Goal: Task Accomplishment & Management: Complete application form

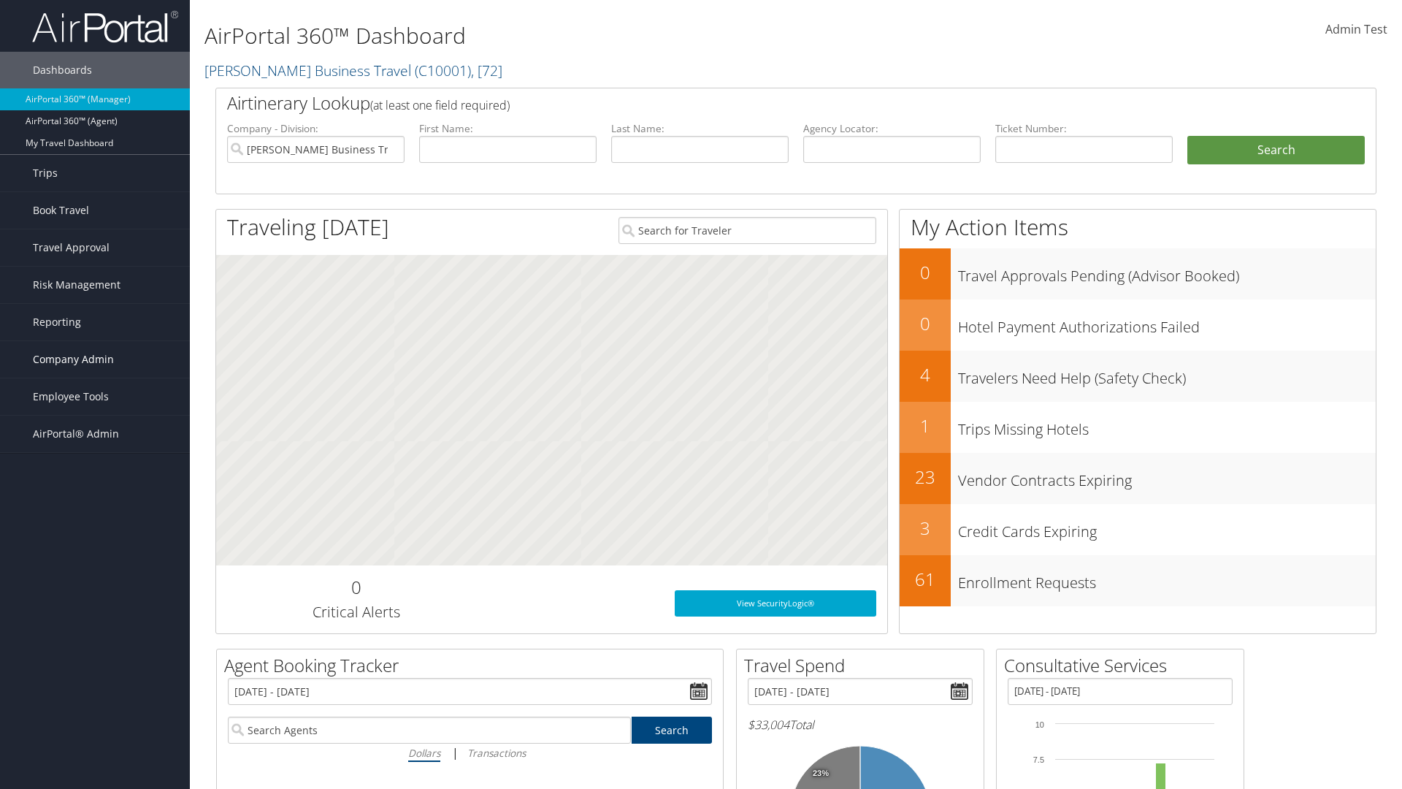
click at [95, 359] on span "Company Admin" at bounding box center [73, 359] width 81 height 37
click at [0, 0] on link "Forms Of Payment" at bounding box center [0, 0] width 0 height 0
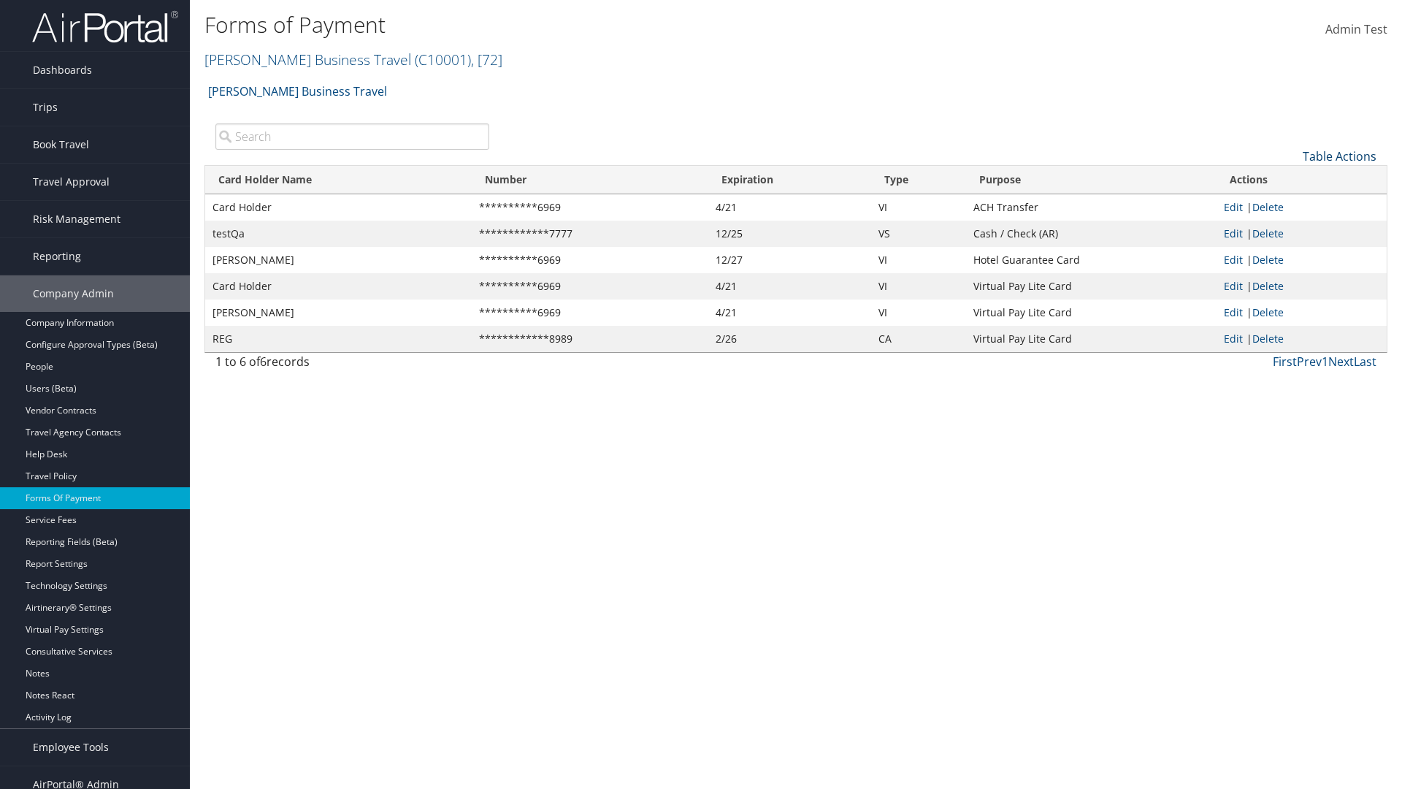
click at [1339, 156] on link "Table Actions" at bounding box center [1340, 156] width 74 height 16
click at [1290, 178] on link "New Record" at bounding box center [1291, 178] width 192 height 25
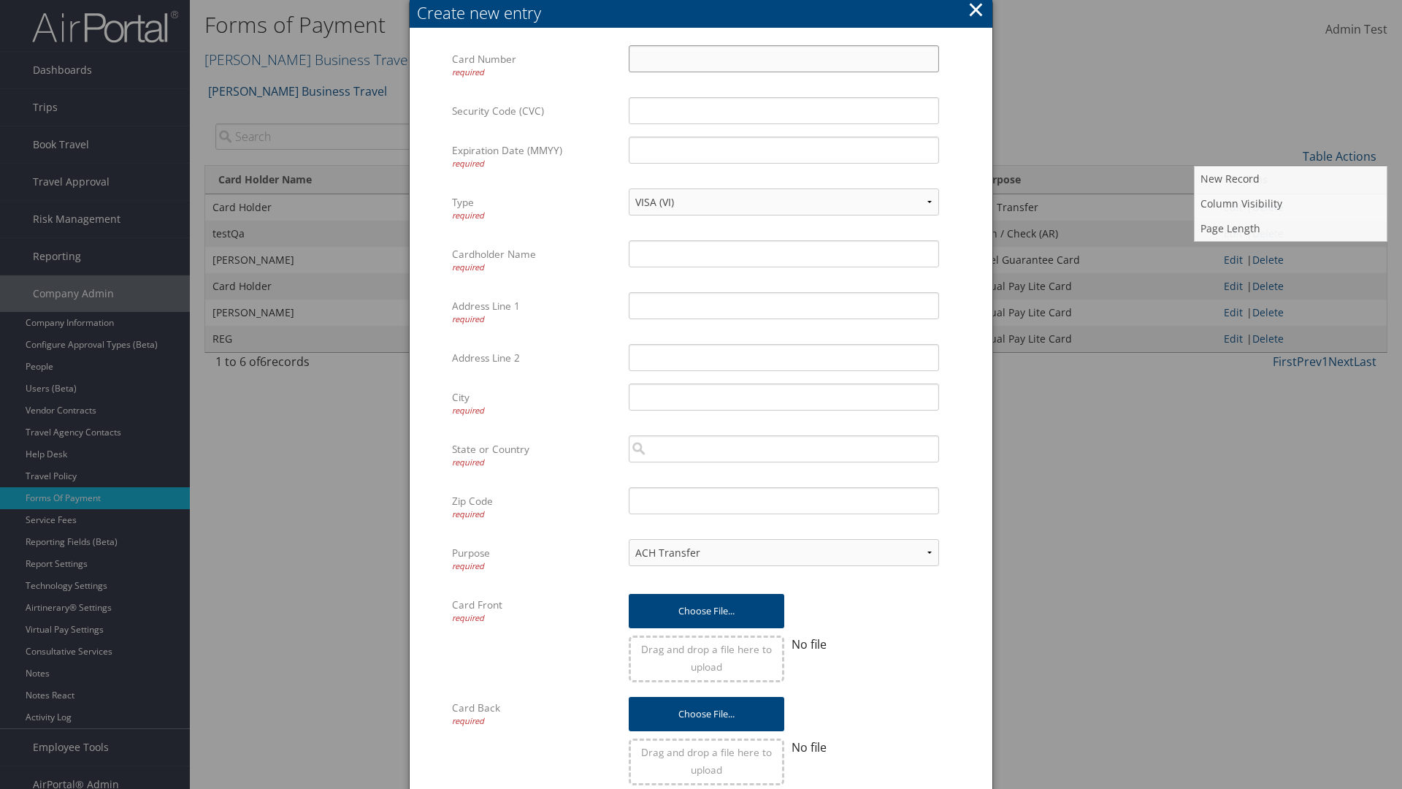
click at [783, 58] on input "Card Number required" at bounding box center [784, 58] width 310 height 27
type input "1100112233"
click at [783, 150] on input "Expiration Date (MMYY) required" at bounding box center [784, 150] width 310 height 27
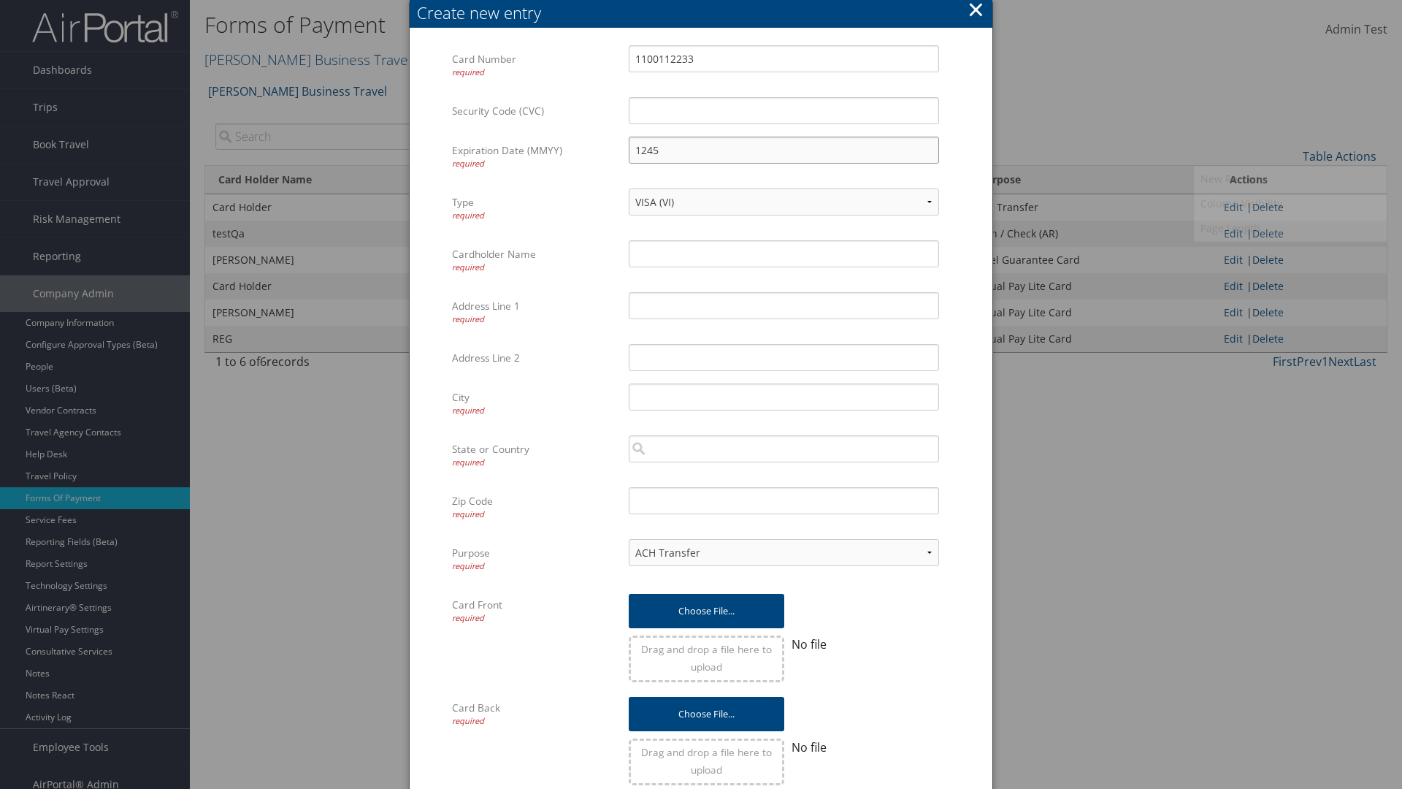
type input "1245"
click at [783, 253] on input "Cardholder Name required" at bounding box center [784, 253] width 310 height 27
type input "Auto Test"
click at [783, 305] on input "Address Line 1 required" at bounding box center [784, 305] width 310 height 27
type input "UTAH"
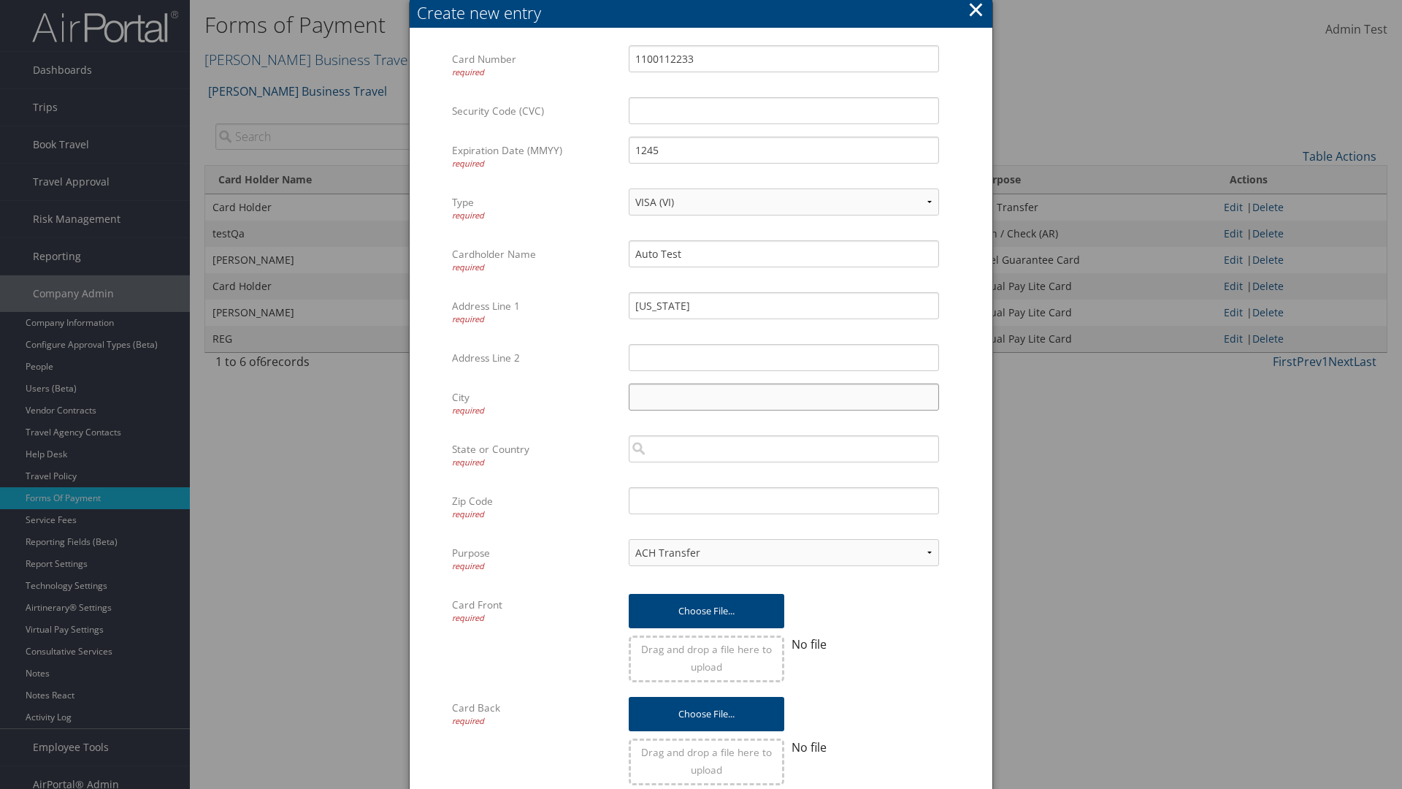
click at [783, 396] on input "City required" at bounding box center [784, 396] width 310 height 27
type input "SALT LAKE CITY"
click at [783, 448] on input "search" at bounding box center [784, 448] width 310 height 27
click at [783, 476] on div "United States of America (US)" at bounding box center [784, 476] width 304 height 15
type input "United States of America"
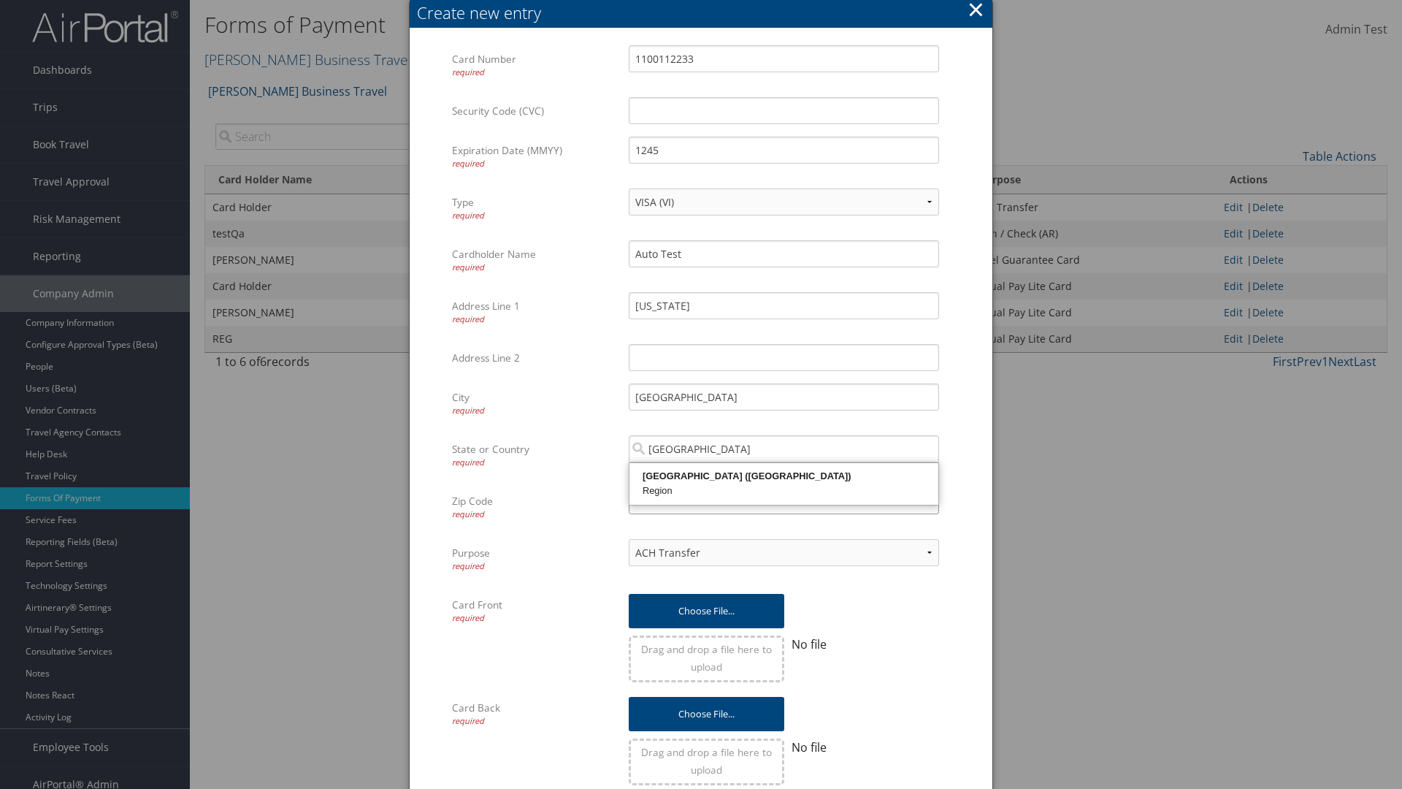
click at [783, 500] on input "Zip Code required" at bounding box center [784, 500] width 310 height 27
type input "84011"
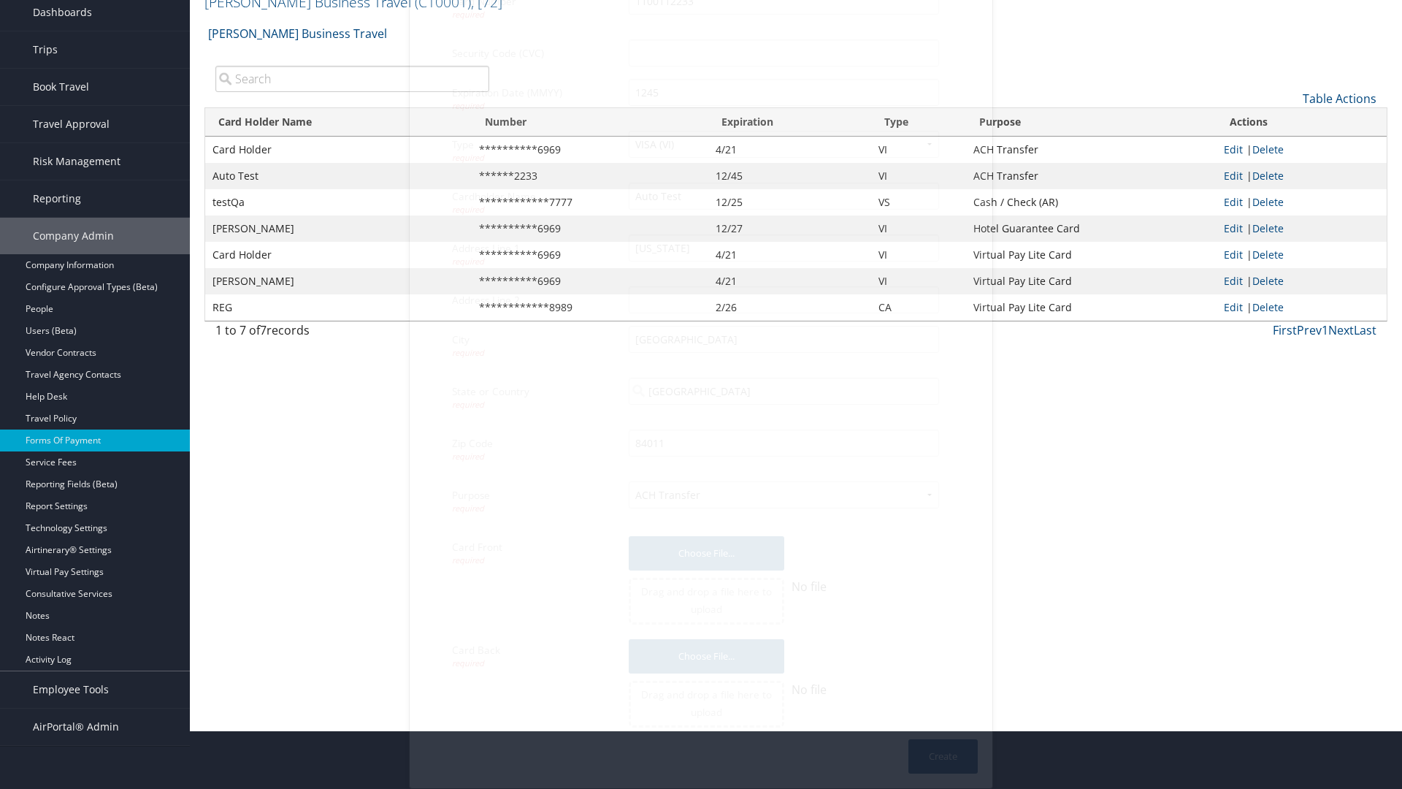
scroll to position [15, 0]
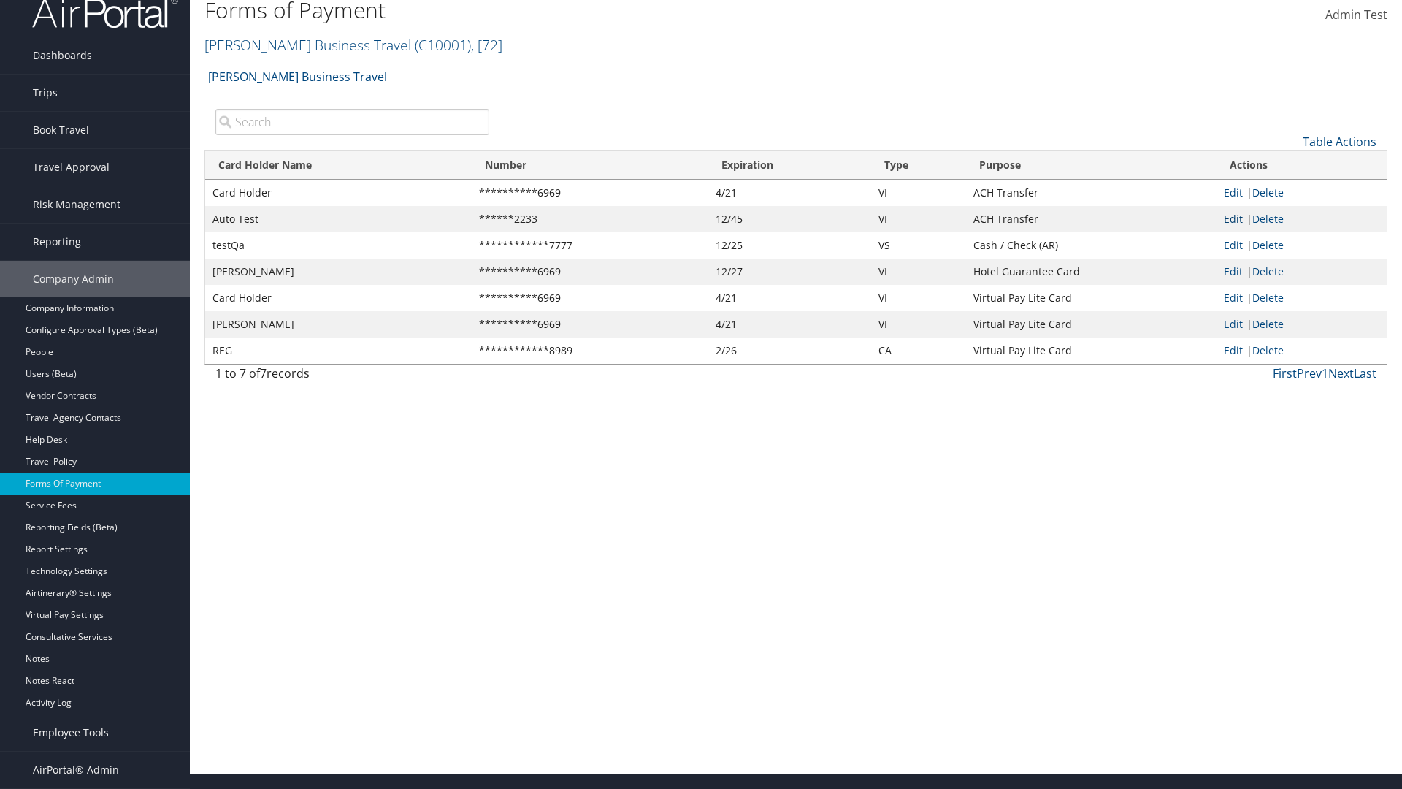
click at [1232, 218] on link "Edit" at bounding box center [1233, 219] width 19 height 14
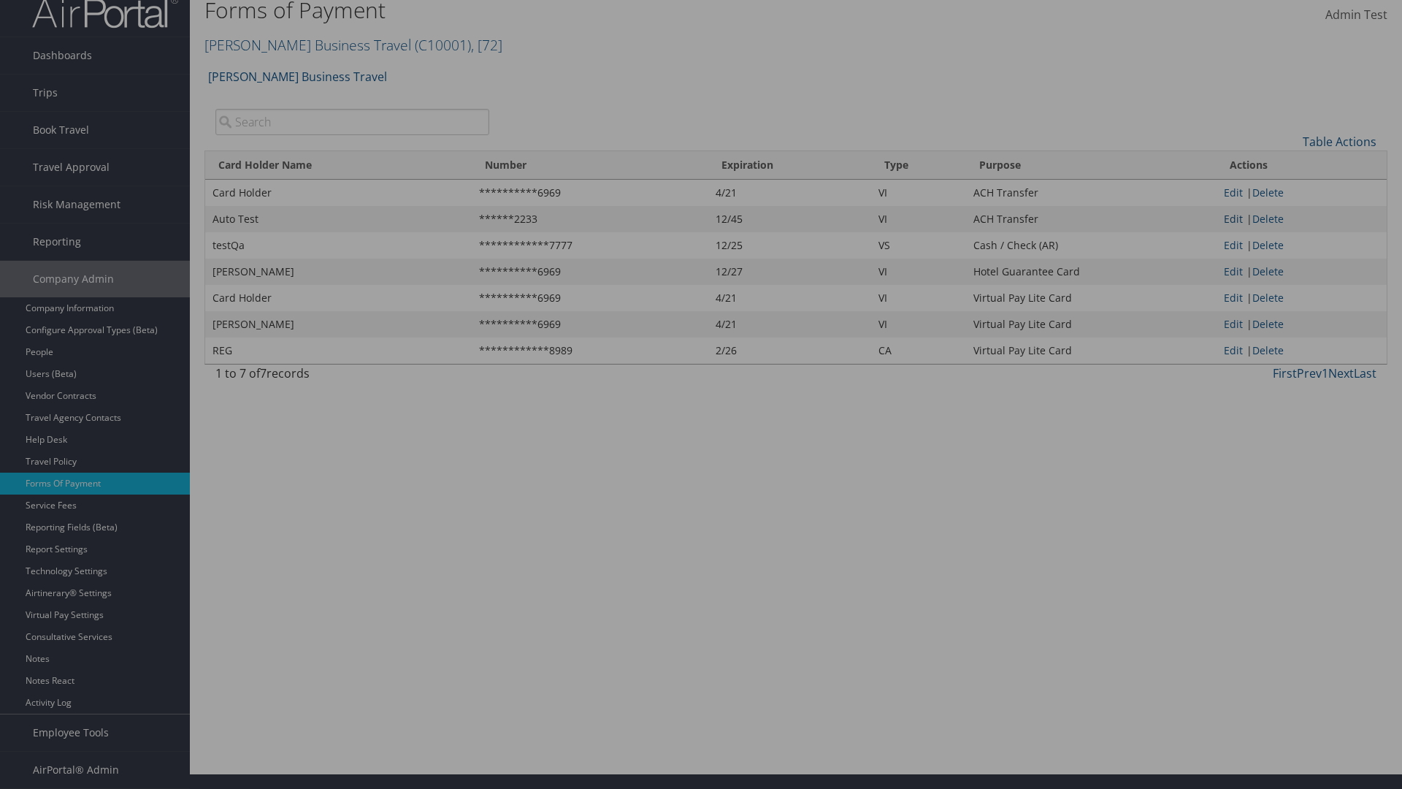
select select "14"
click at [0, 0] on button "Update" at bounding box center [0, 0] width 0 height 0
